Goal: Find specific page/section: Find specific page/section

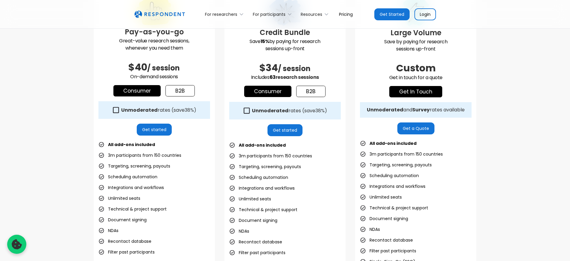
scroll to position [197, 0]
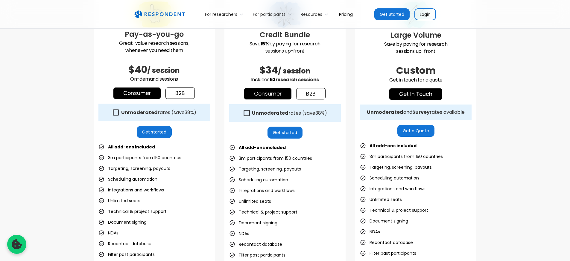
click at [147, 112] on strong "Unmoderated" at bounding box center [139, 112] width 37 height 7
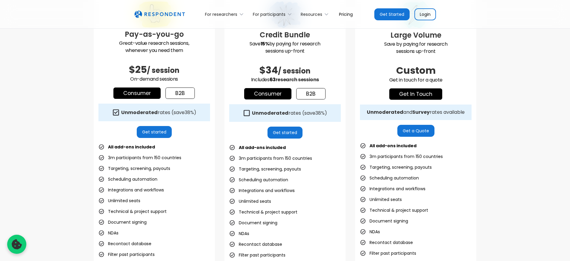
click at [147, 112] on strong "Unmoderated" at bounding box center [139, 112] width 37 height 7
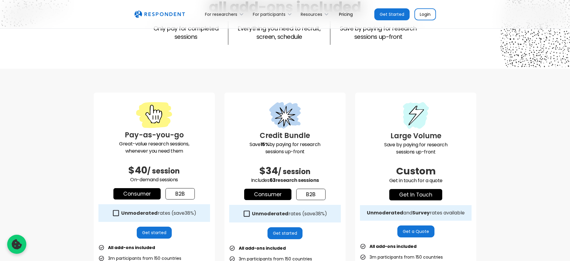
scroll to position [95, 0]
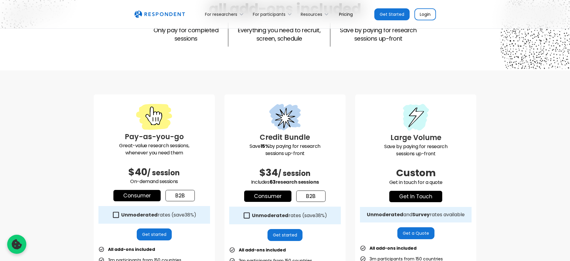
click at [135, 214] on strong "Unmoderated" at bounding box center [139, 215] width 37 height 7
click at [134, 214] on strong "Unmoderated" at bounding box center [139, 215] width 37 height 7
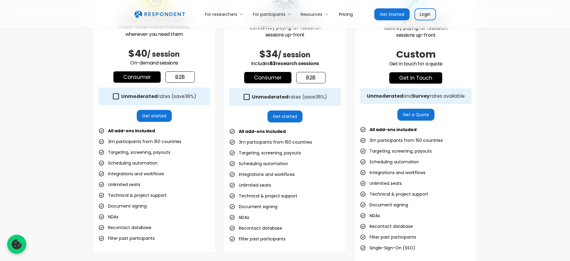
scroll to position [211, 0]
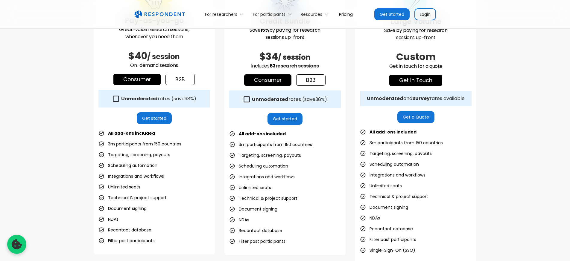
click at [155, 100] on div "Unmoderated rates (save 38% )" at bounding box center [158, 99] width 75 height 6
click at [156, 99] on div "Unmoderated rates (save 38% )" at bounding box center [158, 99] width 75 height 6
